Goal: Answer question/provide support: Share knowledge or assist other users

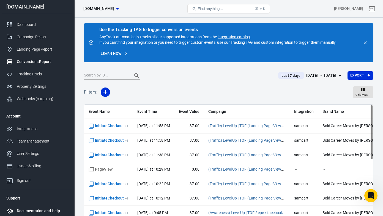
click at [42, 209] on div "Documentation and Help" at bounding box center [42, 211] width 51 height 6
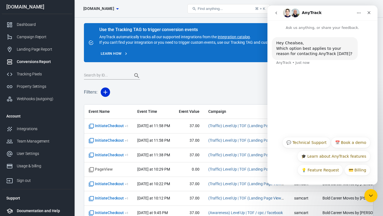
click at [42, 209] on div "Documentation and Help" at bounding box center [42, 211] width 51 height 6
click at [301, 144] on button "💬 Technical Support" at bounding box center [306, 142] width 48 height 11
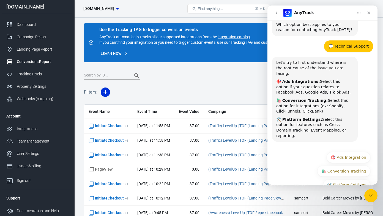
scroll to position [28, 0]
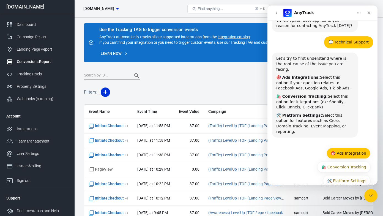
click at [339, 148] on button "🎯 Ads Integration" at bounding box center [349, 153] width 44 height 11
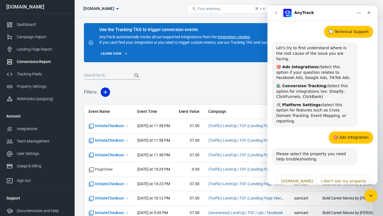
scroll to position [39, 0]
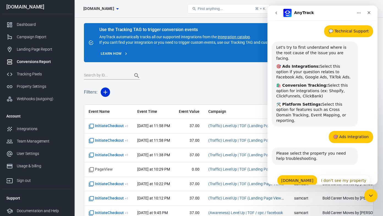
click at [300, 175] on button "[DOMAIN_NAME]" at bounding box center [297, 180] width 40 height 11
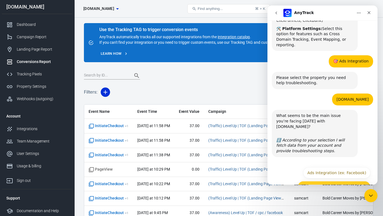
scroll to position [115, 0]
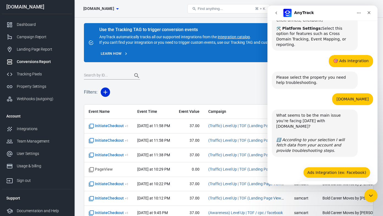
click at [312, 167] on button "Ads Integration (ex: Facebook)" at bounding box center [336, 172] width 67 height 11
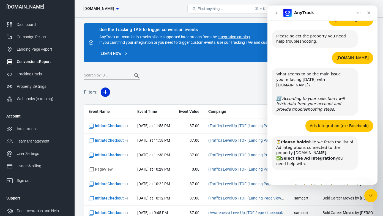
scroll to position [156, 0]
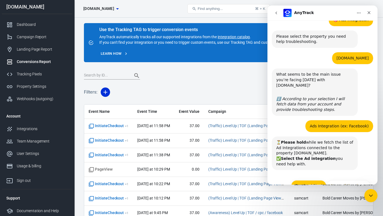
click at [309, 180] on button "FacebookPixel" at bounding box center [308, 185] width 35 height 11
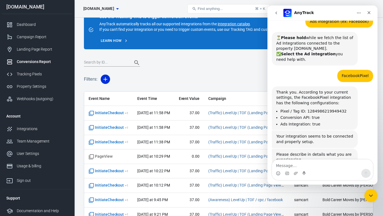
scroll to position [262, 0]
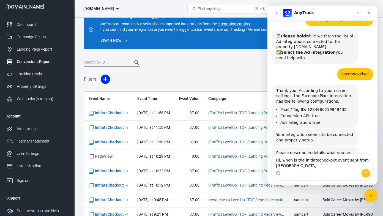
type textarea "Hi, when is the initiatecheckout event sent from meta?"
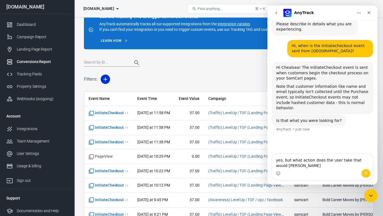
scroll to position [390, 0]
type textarea "yes, but what action does the user take that would trigger this event?"
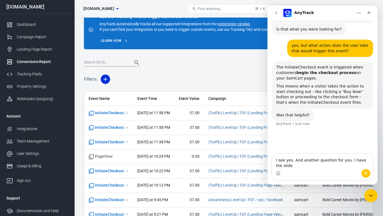
scroll to position [476, 0]
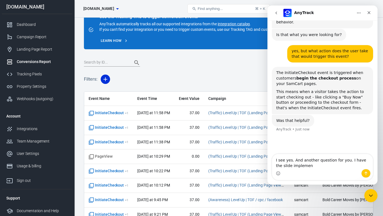
click at [276, 166] on textarea "I see yes. And another question for you. I have the slide implemen" at bounding box center [322, 161] width 101 height 15
click at [321, 166] on textarea "I see yes. And another question for you. I have the Samcart slide implemen" at bounding box center [322, 161] width 101 height 15
click at [338, 165] on textarea "I see yes. And another question for you. I have the Samcart slide implemented o…" at bounding box center [322, 159] width 101 height 20
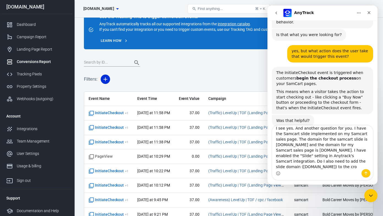
scroll to position [9, 0]
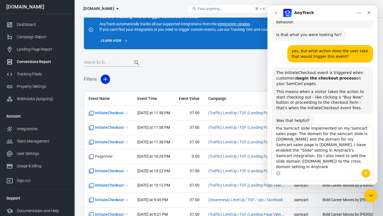
type textarea "I see yes. And another question for you. I have the Samcart slide implemented o…"
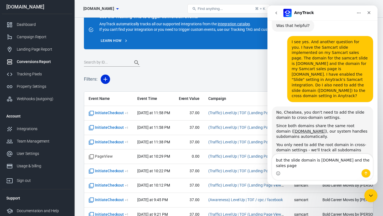
scroll to position [577, 0]
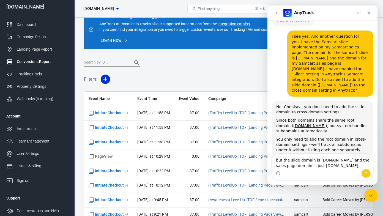
type textarea "but the slide domain is mysamcart.com and the sales page domain is just samcart…"
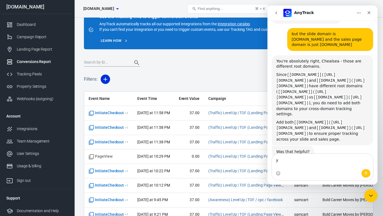
scroll to position [716, 0]
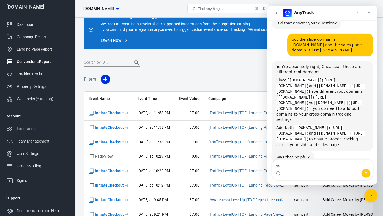
type textarea "yes"
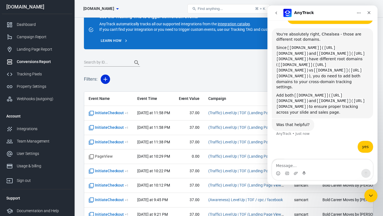
scroll to position [750, 0]
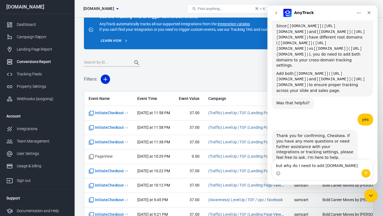
type textarea "but why do I need to add samcart.com?"
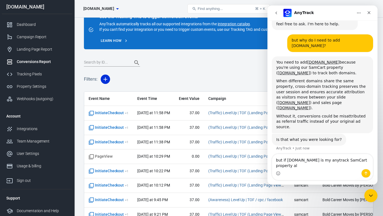
scroll to position [899, 0]
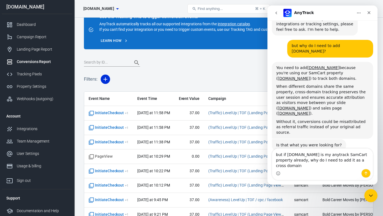
type textarea "but if samcart.com is my anytrack SamCart property already, why do I need to ad…"
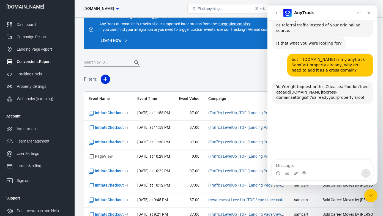
scroll to position [1003, 0]
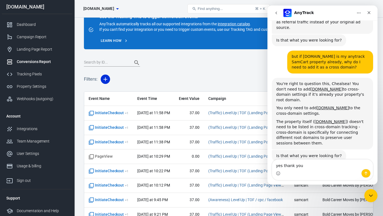
type textarea "yes thank you!"
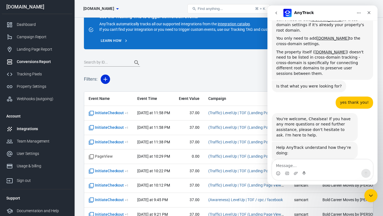
scroll to position [1075, 0]
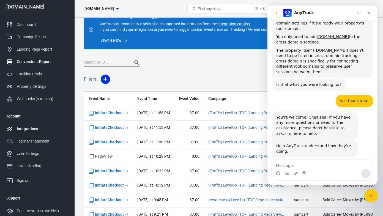
click at [25, 128] on div "Integrations" at bounding box center [42, 129] width 51 height 6
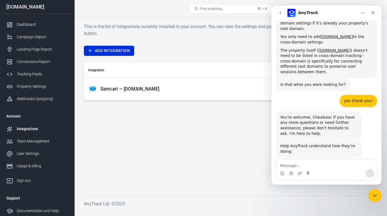
click at [330, 173] on span "Great" at bounding box center [328, 178] width 10 height 10
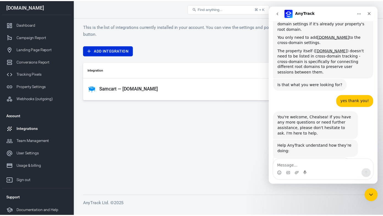
scroll to position [1090, 0]
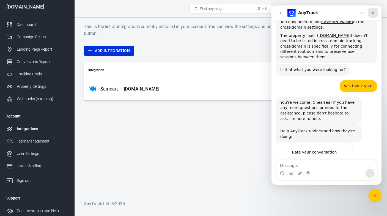
click at [375, 11] on icon "Close" at bounding box center [373, 12] width 4 height 4
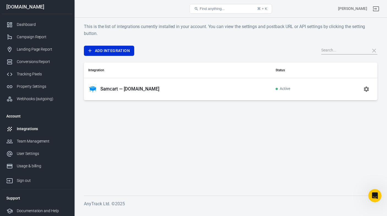
click at [326, 87] on td at bounding box center [351, 89] width 51 height 22
click at [213, 85] on div "Samcart — samcart.com" at bounding box center [177, 89] width 179 height 9
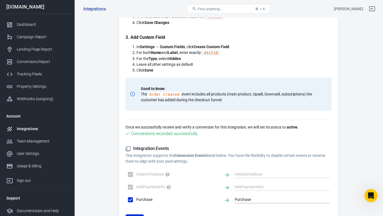
scroll to position [312, 0]
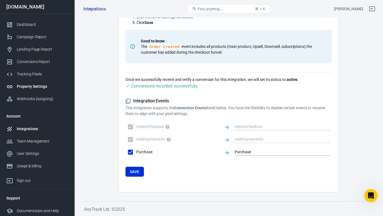
click at [35, 88] on div "Property Settings" at bounding box center [42, 87] width 51 height 6
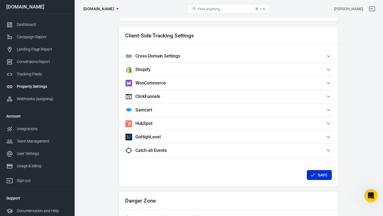
scroll to position [475, 0]
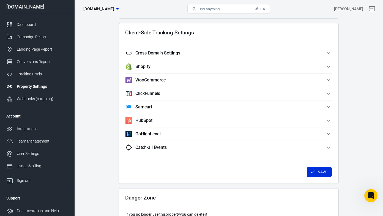
click at [326, 52] on icon "button" at bounding box center [328, 53] width 7 height 7
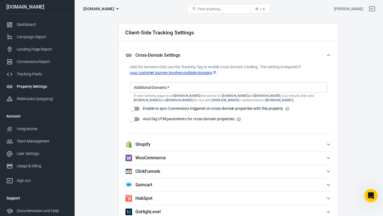
click at [181, 72] on link "your customer journey involves multiple domains" at bounding box center [173, 73] width 87 height 6
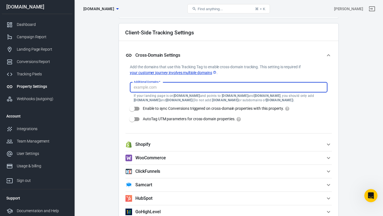
click at [170, 85] on input "Additional Domains   *" at bounding box center [229, 87] width 194 height 7
type input "m"
type input "mysamcart.com"
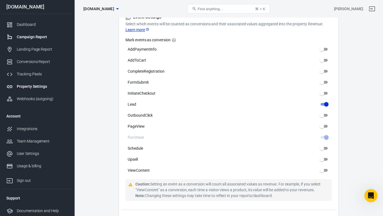
scroll to position [0, 0]
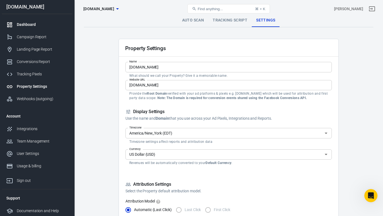
click at [25, 24] on div "Dashboard" at bounding box center [42, 25] width 51 height 6
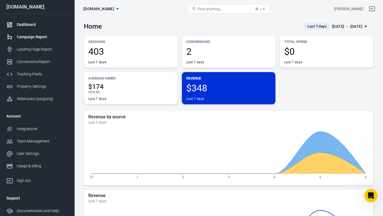
click at [31, 40] on link "Campaign Report" at bounding box center [37, 37] width 70 height 12
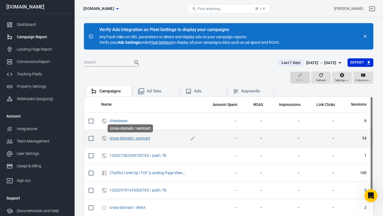
click at [122, 139] on link "cross-domain / samcart" at bounding box center [130, 138] width 41 height 4
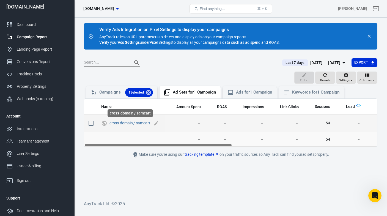
click at [124, 123] on link "cross-domain / samcart" at bounding box center [130, 123] width 41 height 4
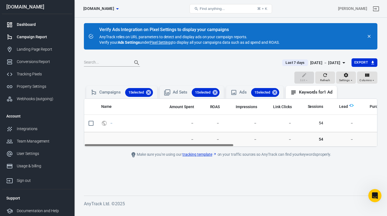
click at [21, 23] on div "Dashboard" at bounding box center [42, 25] width 51 height 6
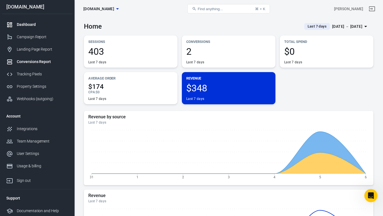
click at [25, 62] on div "Conversions Report" at bounding box center [42, 62] width 51 height 6
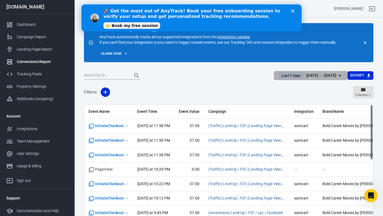
click at [340, 76] on icon "button" at bounding box center [340, 75] width 3 height 1
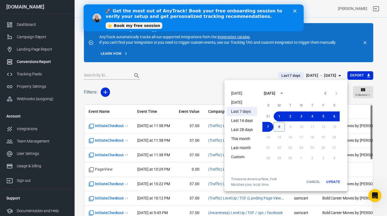
click at [277, 128] on button "8" at bounding box center [280, 127] width 12 height 10
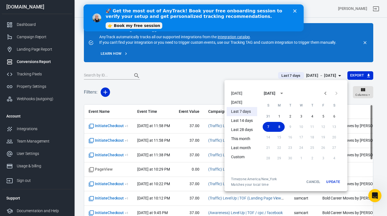
click at [332, 182] on button "Update" at bounding box center [334, 182] width 18 height 10
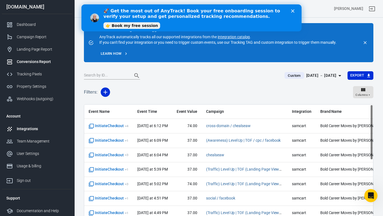
click at [27, 129] on div "Integrations" at bounding box center [42, 129] width 51 height 6
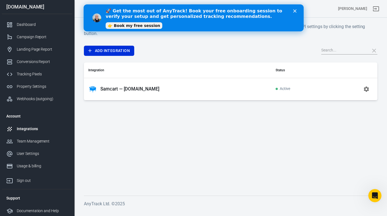
click at [124, 90] on p "Samcart — samcart.com" at bounding box center [129, 89] width 59 height 6
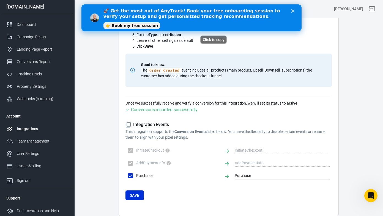
scroll to position [312, 0]
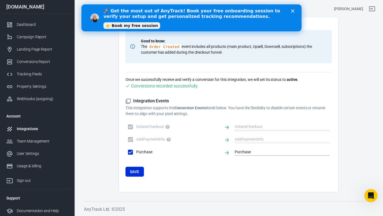
click at [34, 126] on link "Integrations" at bounding box center [37, 129] width 70 height 12
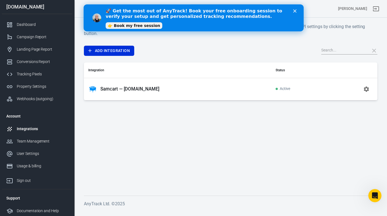
click at [118, 90] on p "Samcart — samcart.com" at bounding box center [129, 89] width 59 height 6
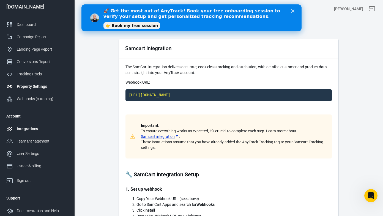
click at [25, 89] on div "Property Settings" at bounding box center [42, 87] width 51 height 6
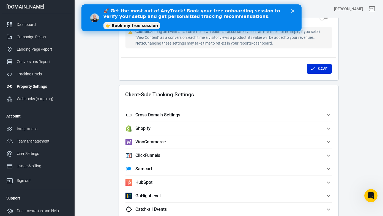
scroll to position [414, 0]
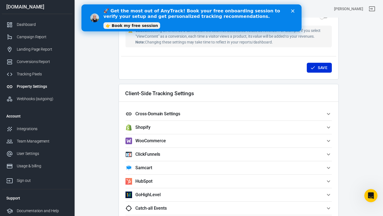
click at [330, 115] on icon "button" at bounding box center [328, 114] width 7 height 7
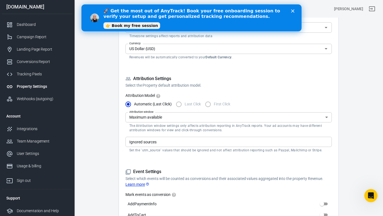
scroll to position [0, 0]
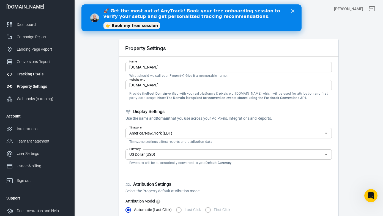
click at [27, 73] on div "Tracking Pixels" at bounding box center [42, 74] width 51 height 6
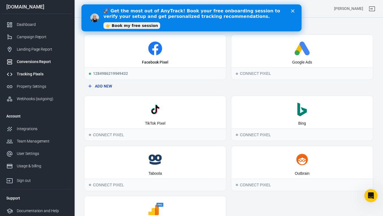
click at [29, 61] on div "Conversions Report" at bounding box center [42, 62] width 51 height 6
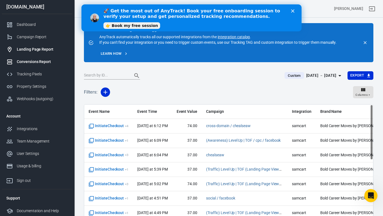
click at [31, 48] on div "Landing Page Report" at bounding box center [42, 50] width 51 height 6
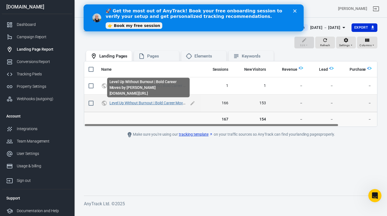
click at [135, 104] on link "Level Up Without Burnout | Bold Career Moves by [PERSON_NAME]" at bounding box center [166, 103] width 113 height 4
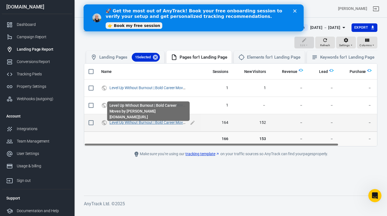
click at [147, 125] on link "Level Up Without Burnout | Bold Career Moves by [PERSON_NAME]" at bounding box center [166, 122] width 113 height 4
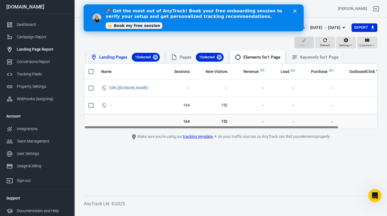
click at [115, 58] on div "Landing Pages 1 Selected" at bounding box center [129, 57] width 61 height 9
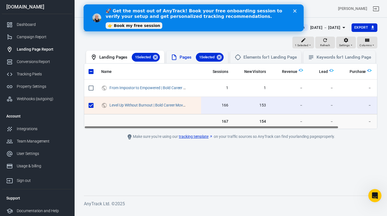
click at [185, 58] on div "Pages 1 Selected" at bounding box center [202, 57] width 44 height 9
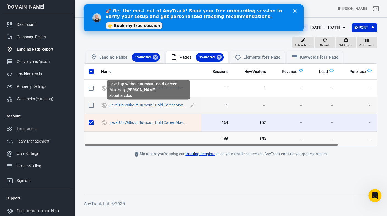
click at [156, 105] on link "Level Up Without Burnout | Bold Career Moves by [PERSON_NAME]" at bounding box center [166, 105] width 113 height 4
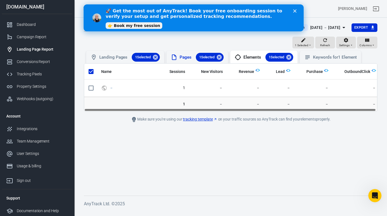
click at [181, 59] on div "Pages 1 Selected" at bounding box center [202, 57] width 44 height 9
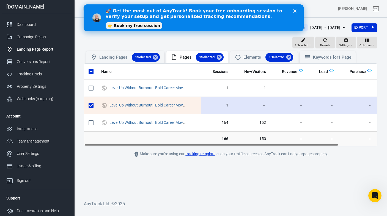
click at [91, 107] on input "scrollable content" at bounding box center [91, 106] width 12 height 12
checkbox input "false"
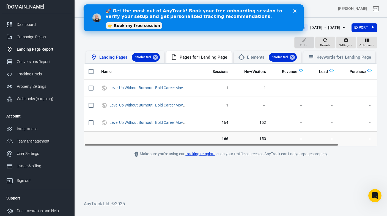
click at [115, 59] on div "Landing Pages 1 Selected" at bounding box center [129, 57] width 61 height 9
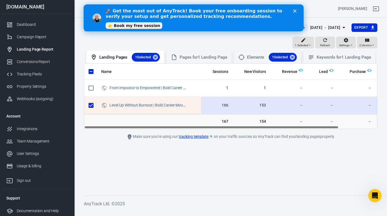
click at [91, 111] on input "scrollable content" at bounding box center [91, 106] width 12 height 12
checkbox input "false"
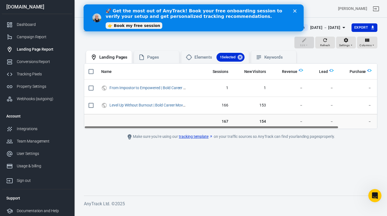
click at [132, 25] on link "👉 Book my free session" at bounding box center [133, 25] width 57 height 7
